Goal: Check status

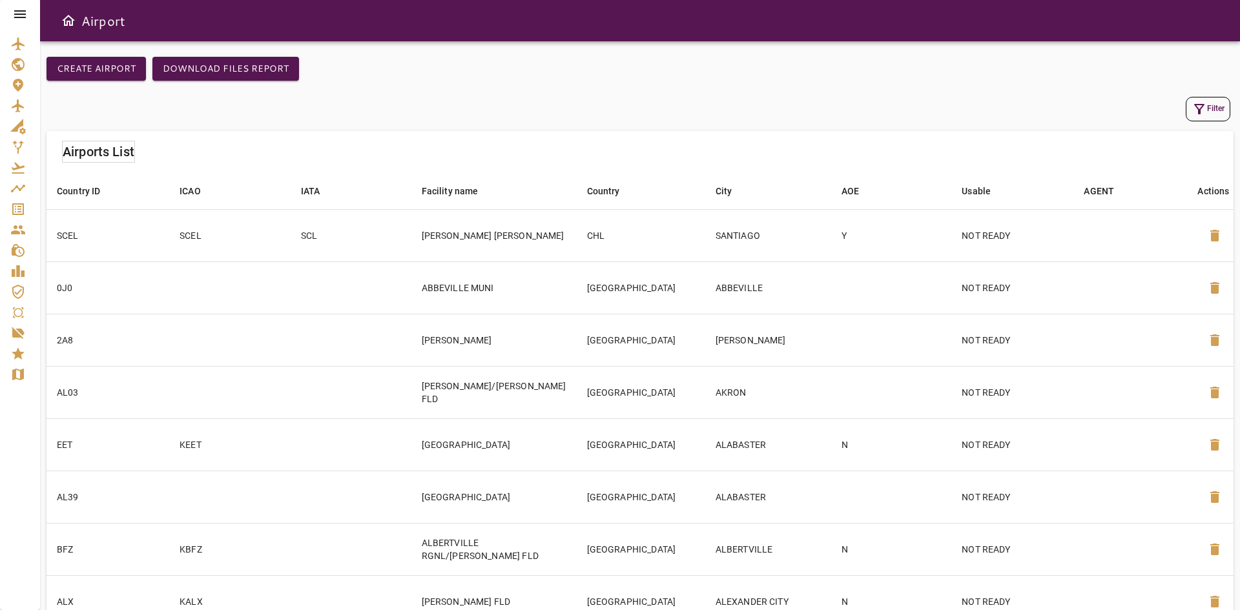
click at [15, 205] on icon "Service Orders" at bounding box center [18, 209] width 12 height 12
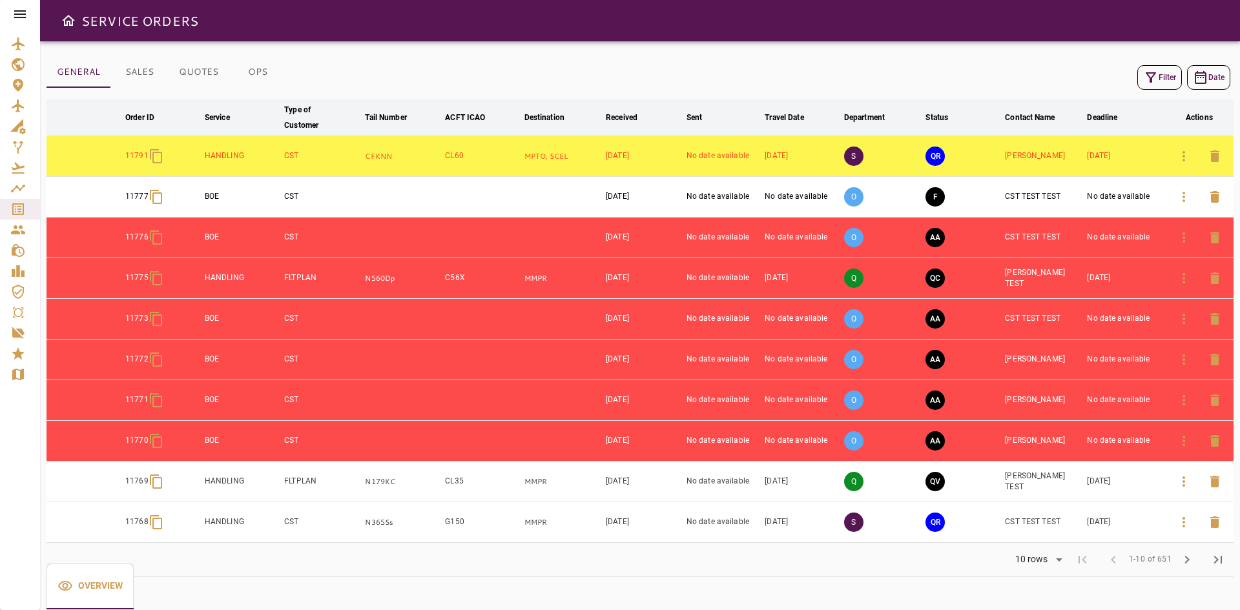
click at [841, 108] on th "Travel Date arrow_downward" at bounding box center [801, 117] width 79 height 37
click at [1181, 162] on icon "button" at bounding box center [1183, 155] width 15 height 15
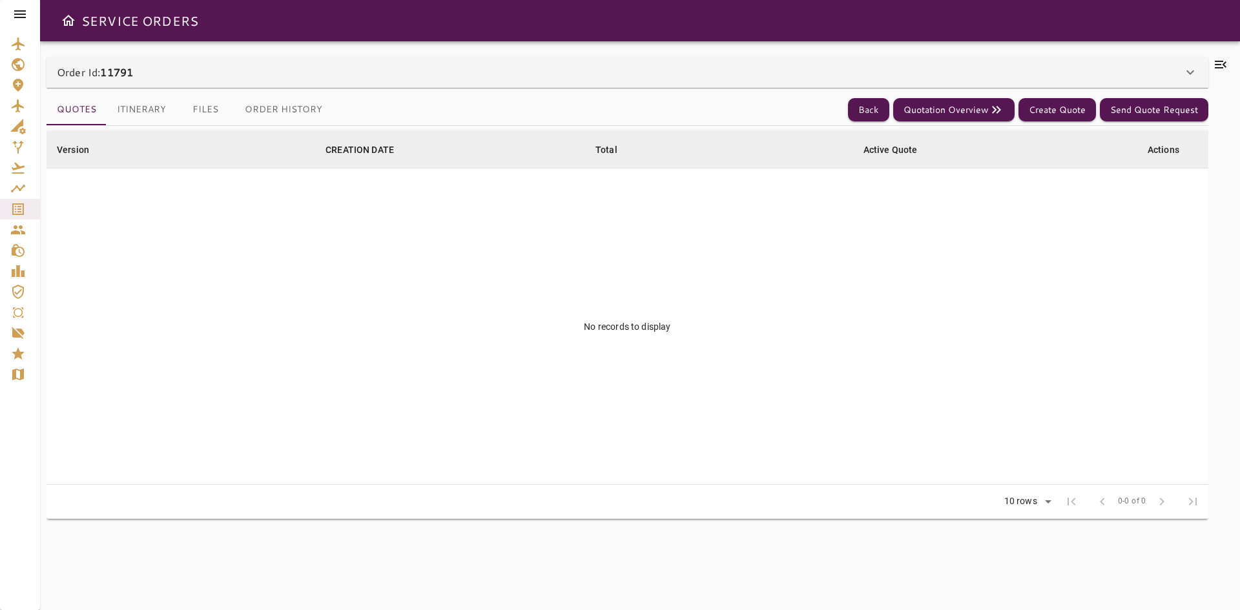
click at [150, 107] on button "Itinerary" at bounding box center [142, 109] width 70 height 31
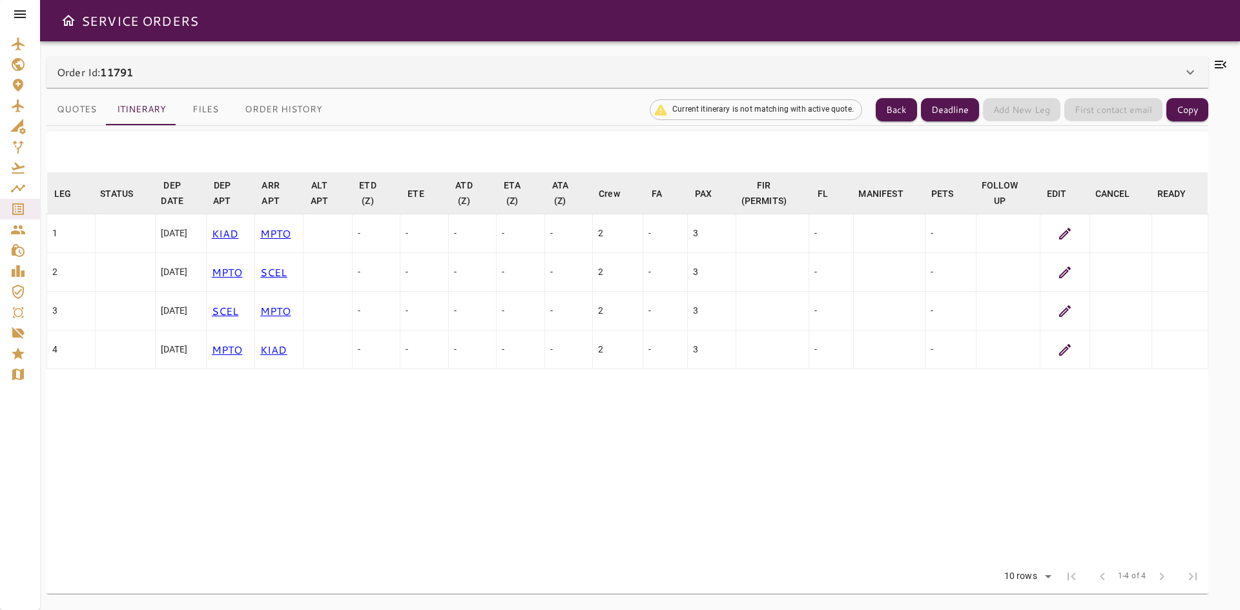
click at [1074, 238] on div at bounding box center [1064, 233] width 39 height 15
click at [1067, 234] on icon at bounding box center [1065, 234] width 12 height 12
